Goal: Transaction & Acquisition: Obtain resource

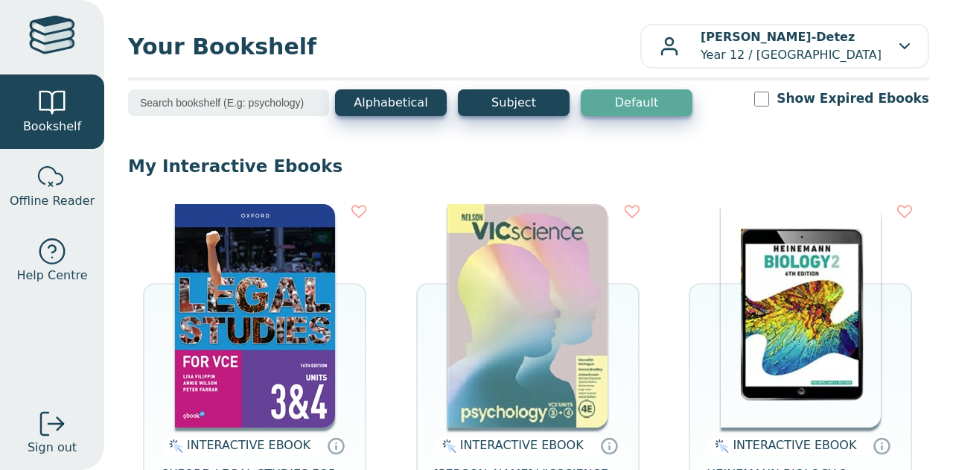
scroll to position [95, 0]
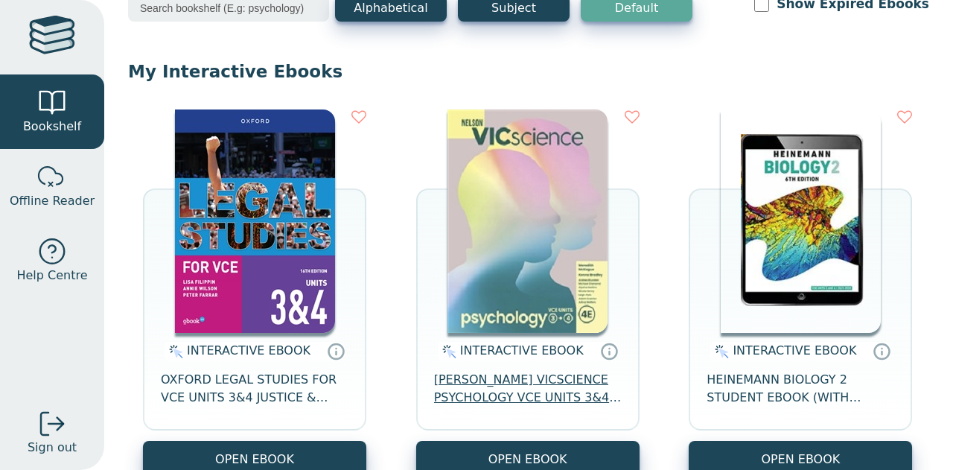
click at [489, 402] on span "[PERSON_NAME] VICSCIENCE PSYCHOLOGY VCE UNITS 3&4 STUDENT EBOOK 4E" at bounding box center [528, 389] width 188 height 36
click at [563, 350] on span "INTERACTIVE EBOOK" at bounding box center [522, 350] width 124 height 14
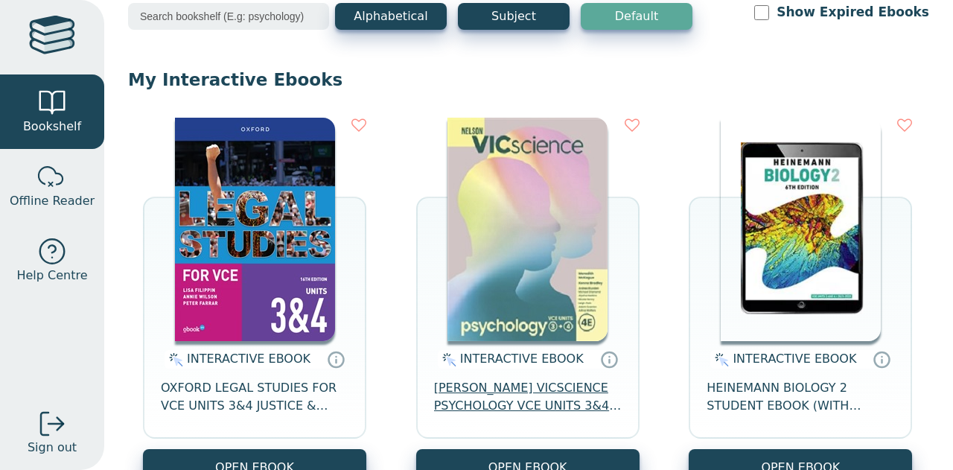
scroll to position [87, 0]
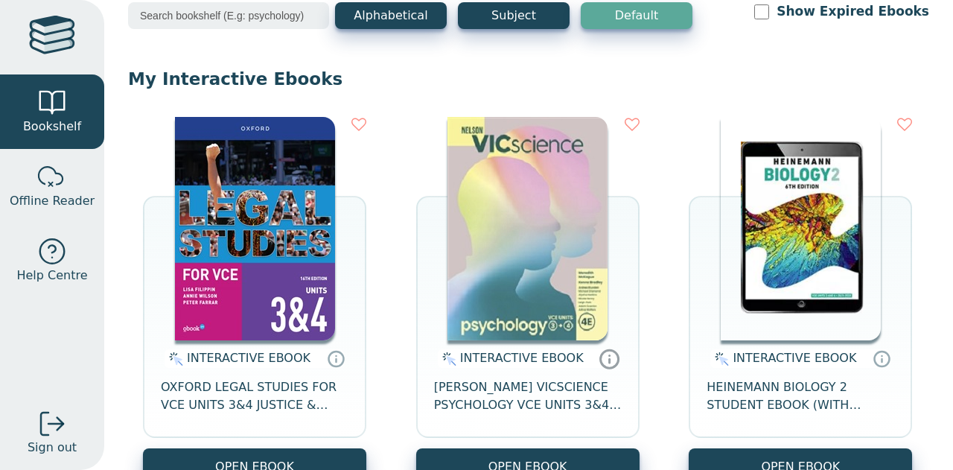
click at [598, 355] on icon at bounding box center [609, 359] width 22 height 22
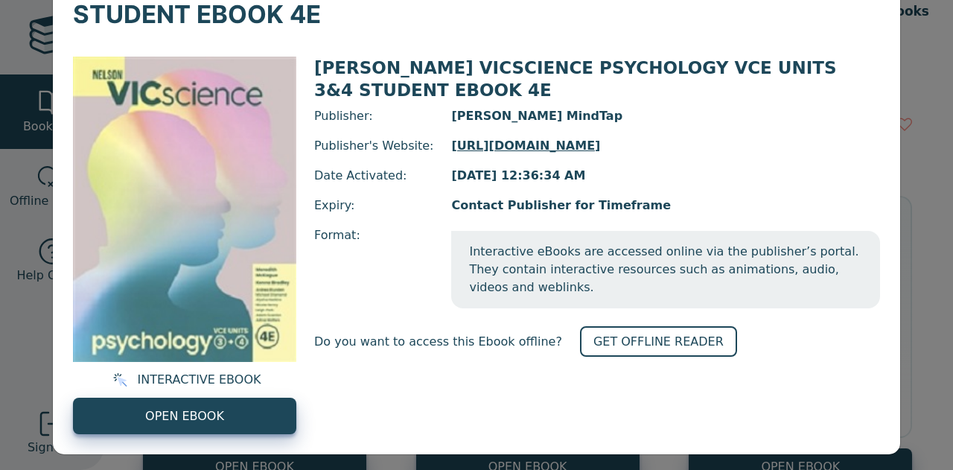
scroll to position [100, 0]
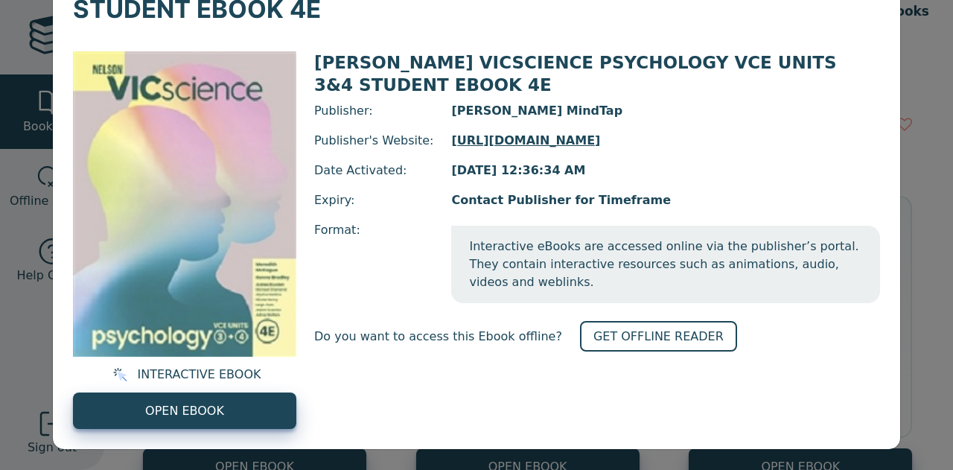
click at [670, 150] on div "Publisher: [PERSON_NAME] MindTap Publisher's Website: [URL][DOMAIN_NAME] Date A…" at bounding box center [597, 202] width 566 height 201
click at [661, 135] on link "[URL][DOMAIN_NAME]" at bounding box center [665, 141] width 429 height 18
